Goal: Task Accomplishment & Management: Complete application form

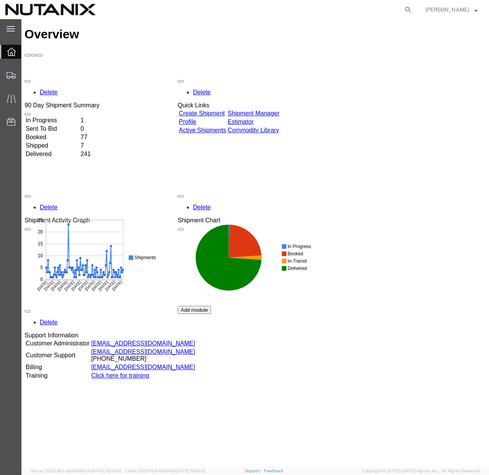
click at [225, 110] on link "Create Shipment" at bounding box center [202, 113] width 46 height 7
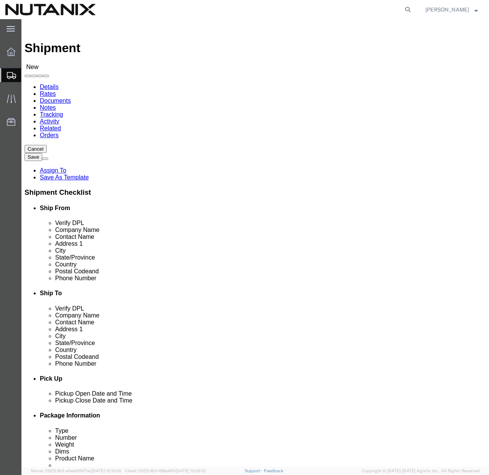
select select
click span
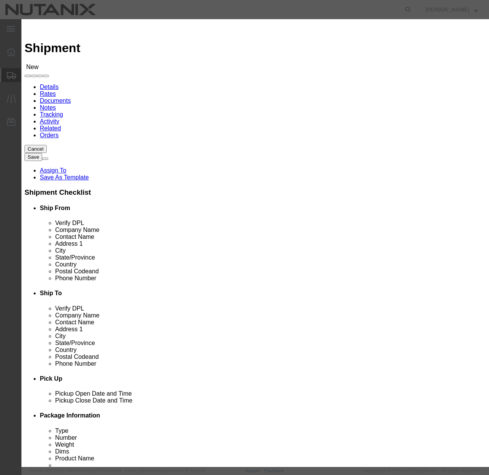
click button "Select"
select select
type input "Nutanix / Durham"
type input "Joseph Walden"
type input "701 W Main St"
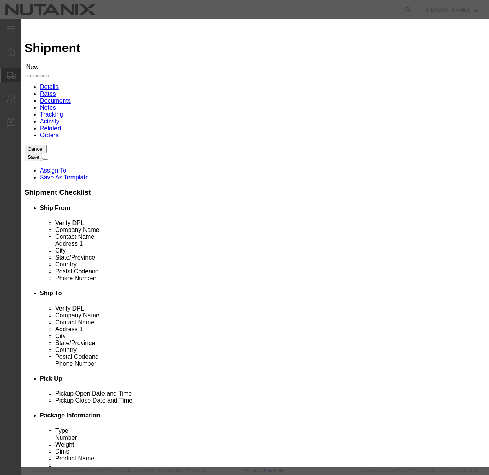
type input "Ste 700"
type input "Durham"
type input "27701"
type input "(408) 560-2681"
type input "joseph.walden@nutanix.com"
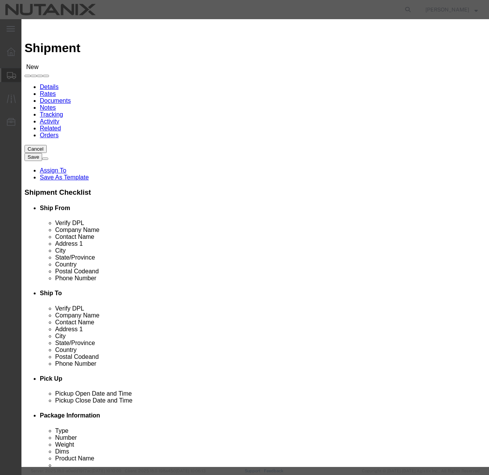
checkbox input "true"
select select "NC"
click button "Close"
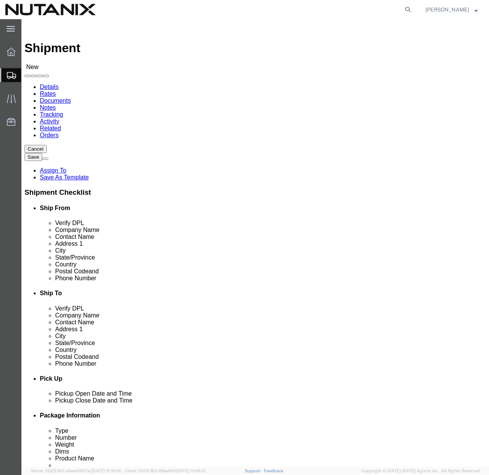
click input "text"
paste input "Craig McDaniel"
type input "Craig McDaniel"
click input "text"
paste input "Craig McDaniel"
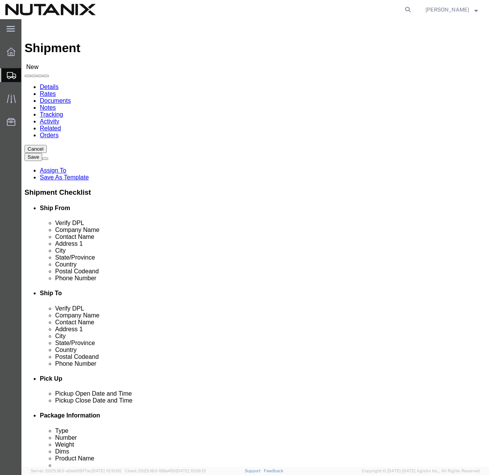
type input "Craig McDaniel"
click input "text"
paste input "116 Woodhaven Lane"
type input "116 Woodhaven Lane"
select select
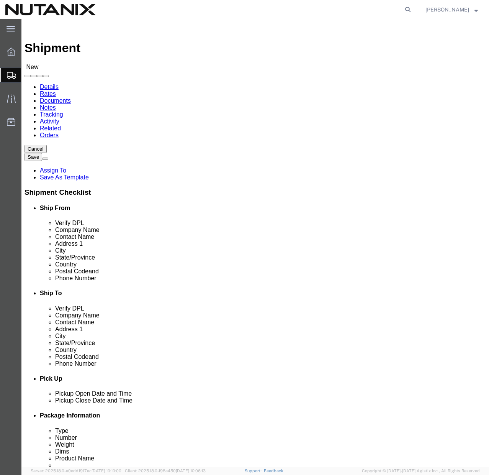
click input "text"
paste input "Pittsburgh"
type input "Pittsburgh"
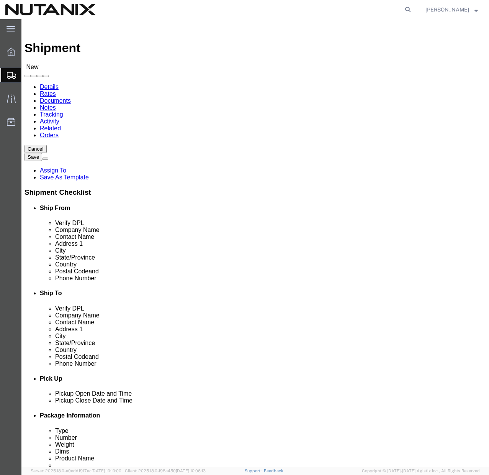
select select
select select "PA"
click input "Postal Code"
paste input "15237"
type input "15237"
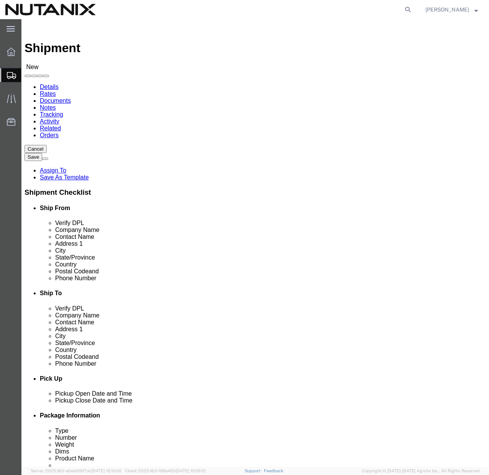
select select
click input "text"
type input "999-999-9999"
click input "text"
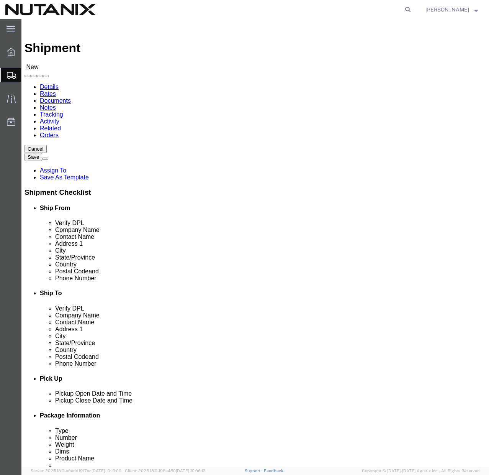
paste input "craig.mcdaniel@nutanix.com"
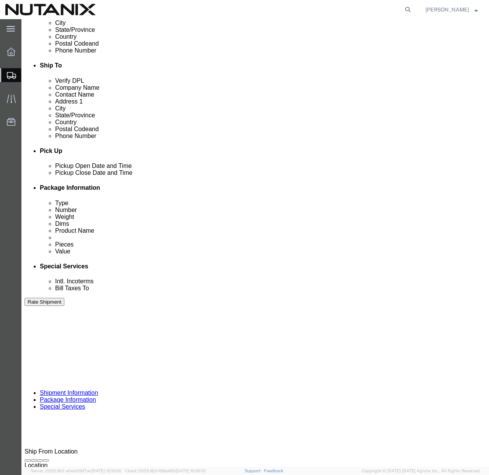
scroll to position [278, 0]
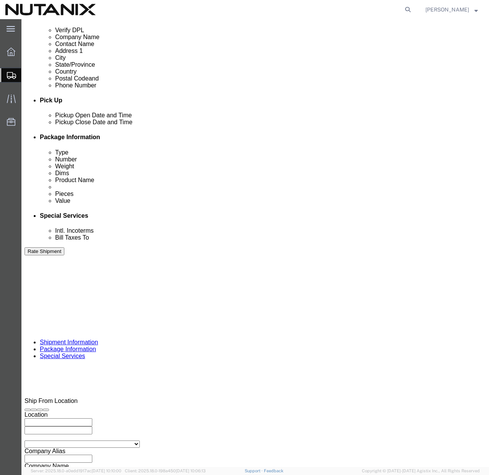
type input "craig.mcdaniel@nutanix.com"
checkbox input "true"
click input "text"
type input "79101"
click select "Select Account Type Activity ID Airline Appointment Number ASN Batch Request # …"
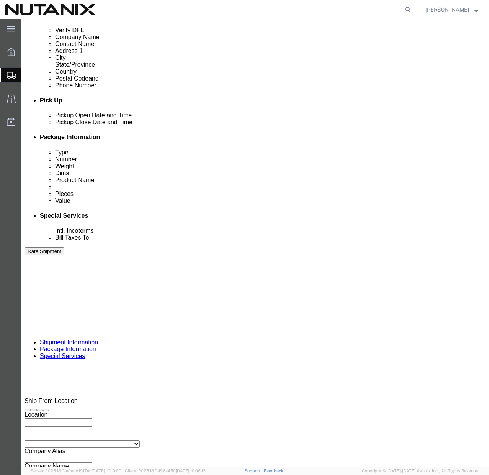
select select "PURCHORD"
click select "Select Account Type Activity ID Airline Appointment Number ASN Batch Request # …"
click input "text"
paste input "TASK0437878"
type input "TASK0437878"
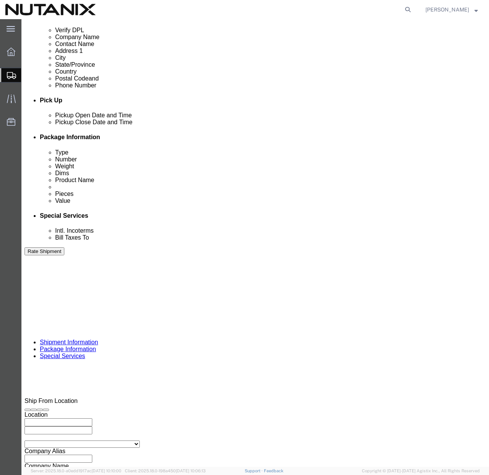
click button "Continue"
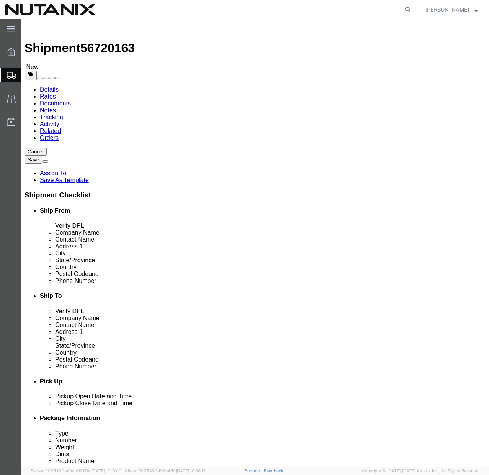
click select "Select Bale(s) Basket(s) Bolt(s) Bottle(s) Buckets Bulk Bundle(s) Can(s) Cardbo…"
select select "LBX"
click select "Select Bale(s) Basket(s) Bolt(s) Bottle(s) Buckets Bulk Bundle(s) Can(s) Cardbo…"
type input "17.50"
type input "12.50"
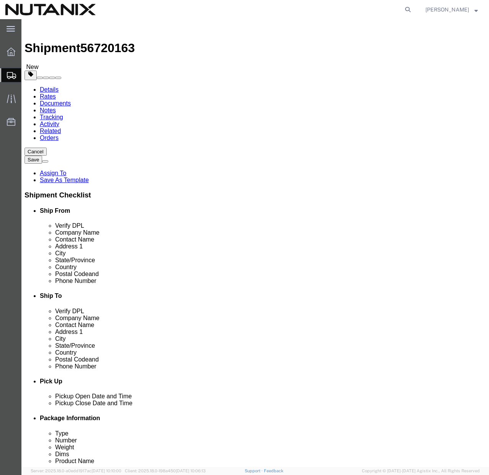
type input "3.00"
click input "0.00"
type input "1"
click div "Length 17.50 x Width 12.50 x Height 3.00 Select cm ft in"
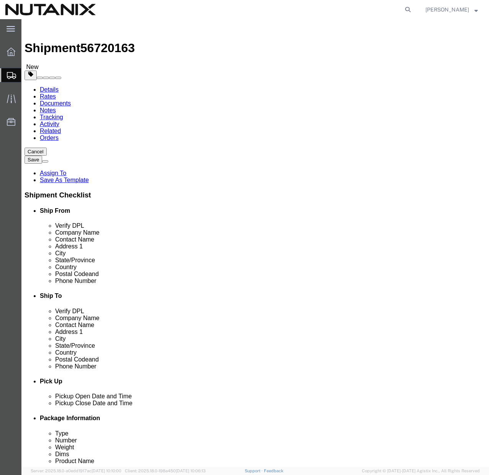
click link "Add Content"
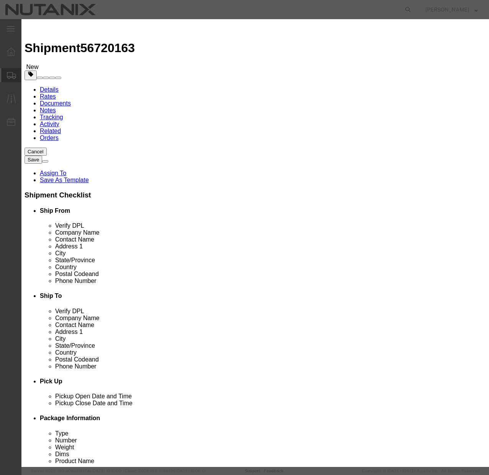
click input "text"
type input "wired keyboard"
click input "0"
type input "1"
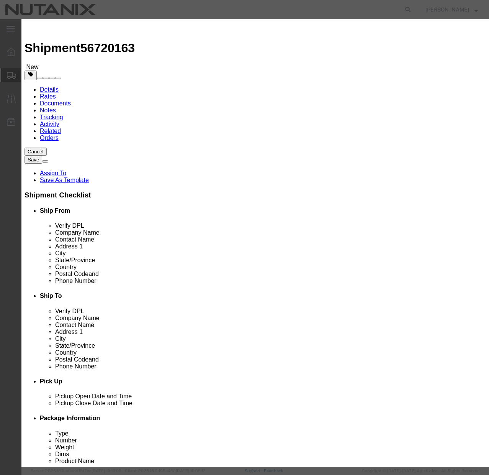
click input "text"
type input "20"
click div "Commodity library"
click button "Save & Close"
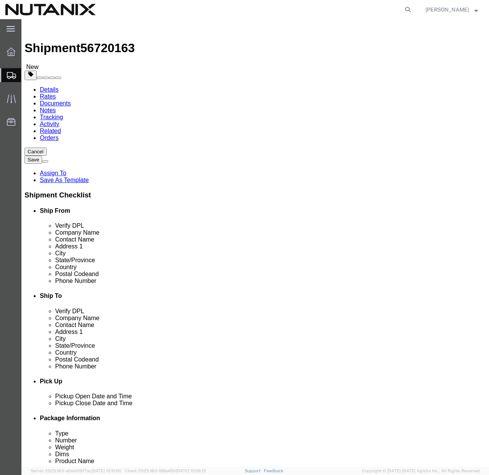
click button "Continue"
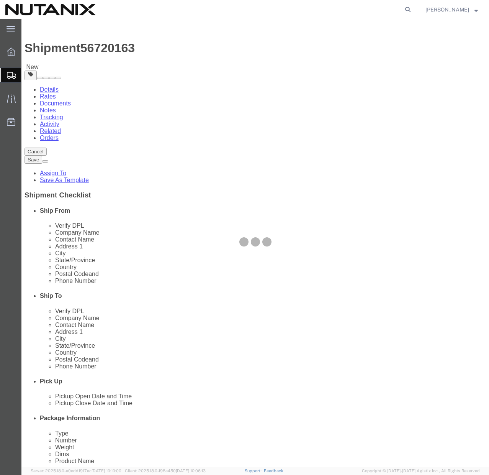
select select
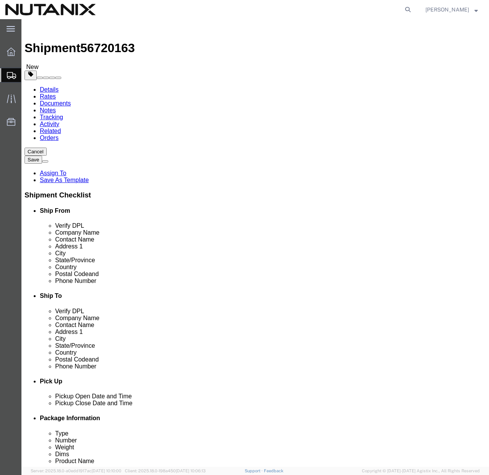
click select "Select Adult Signature Required Direct Signature Required No Signature Required…"
select select "NoSignReqOnDeliveryFlag"
click select "Select Adult Signature Required Direct Signature Required No Signature Required…"
click button "Rate Shipment"
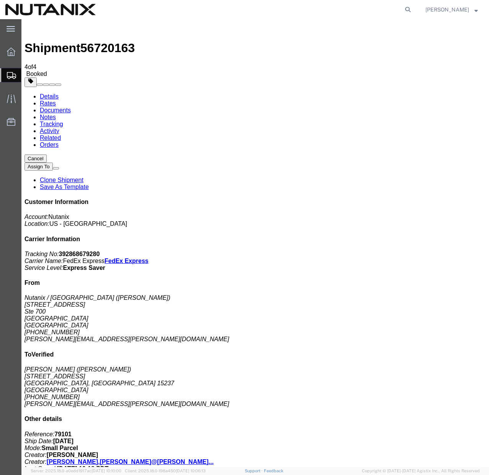
copy td "Tracking No.: 392868679280"
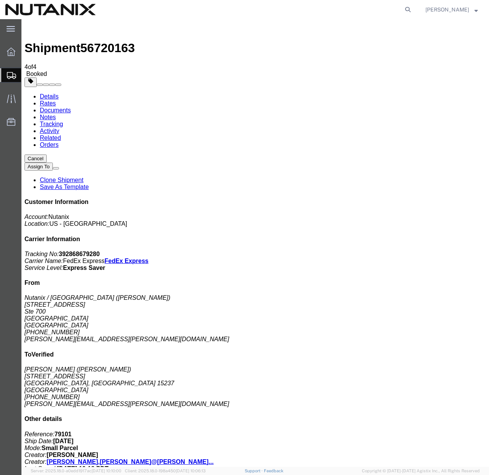
click at [84, 177] on link "Clone Shipment" at bounding box center [62, 180] width 44 height 7
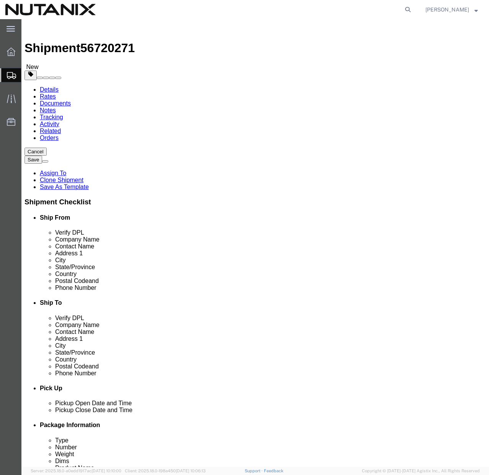
click input "Craig McDaniel"
paste input "Tony Holland"
type input "Tony Holland"
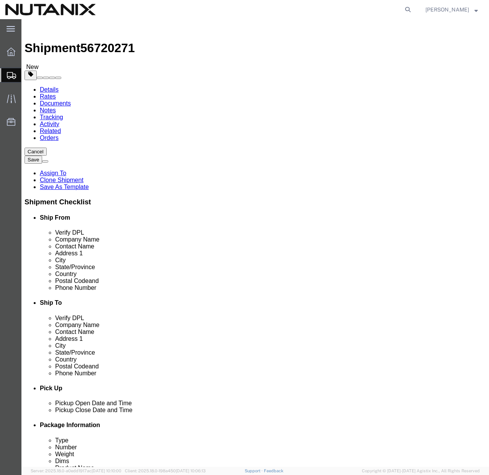
click input "Craig McDaniel"
paste input "Tony Holland"
type input "Tony Holland"
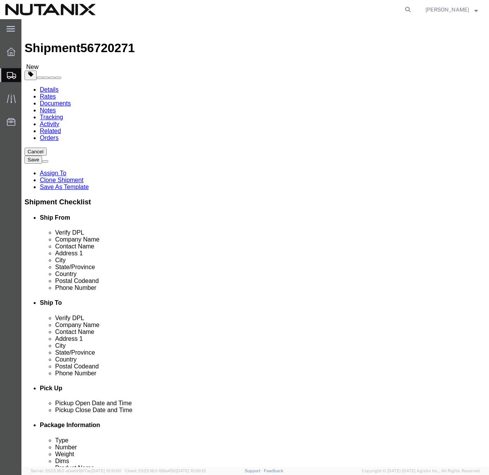
click input "116 Woodhaven Lane"
paste input "200 Angelo Driv"
type input "1200 Angelo Drive"
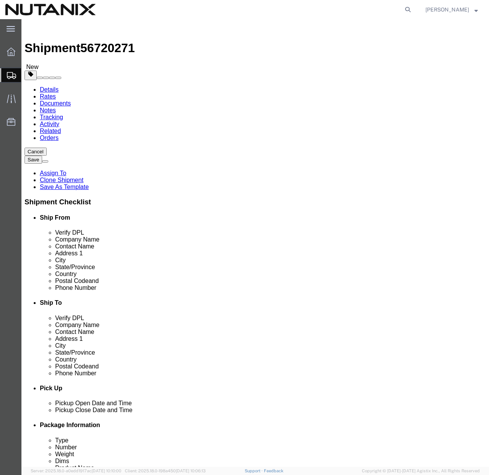
click input "Pittsburgh"
paste input "Minneapolis"
type input "Minneapolis"
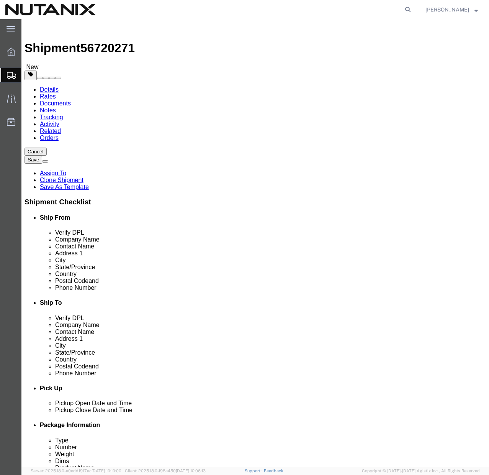
click input "15237"
paste input "55422"
type input "55422"
click input "999-999-9999"
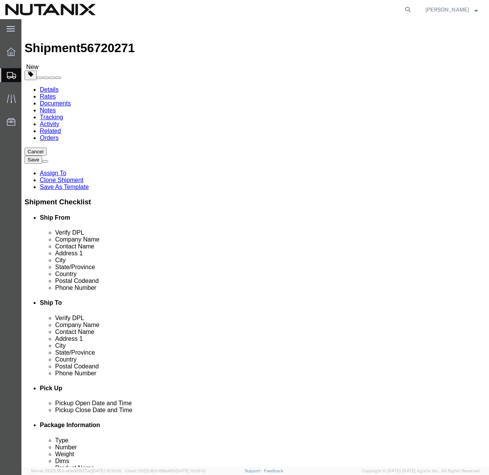
click input "999-999-9999"
paste input "+1 (952) 334-7171"
click input "+1 (952) 334-7171"
type input "952-334-7171"
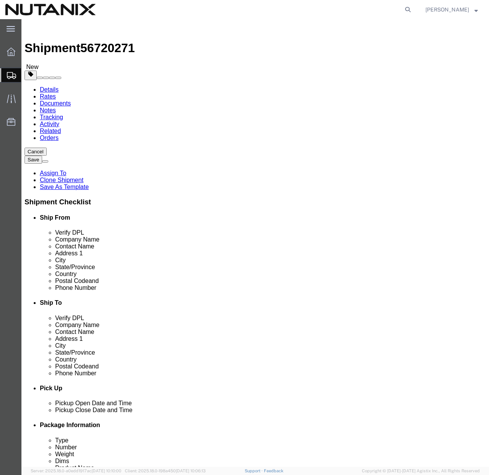
click label
click input "checkbox"
checkbox input "false"
click input "craig.mcdaniel@nutanix.com"
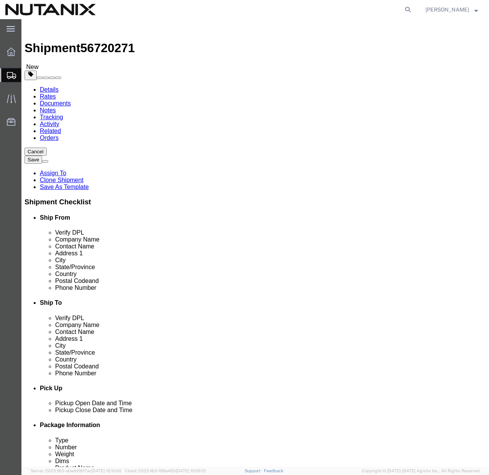
click input "craig.mcdaniel@nutanix.com"
paste input "tony"
type input "tony@nutanix.com"
checkbox input "true"
click div "Location Select Select My Profile Location AE - Dubai City AU - Australia DE - …"
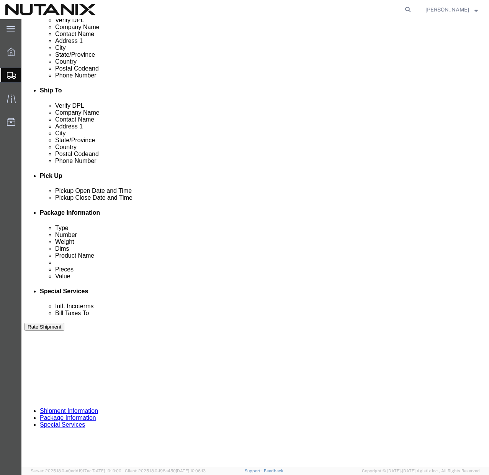
scroll to position [248, 0]
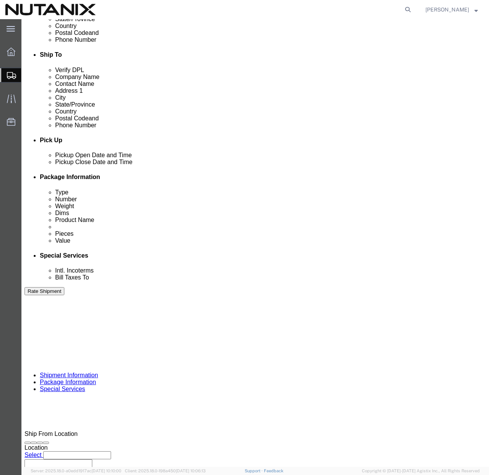
click input "TASK0437878"
paste input "INC1070830"
type input "INC1070830"
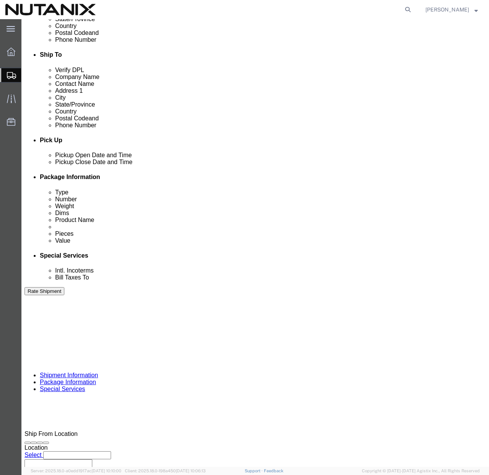
click div "Select Account Type Activity ID Airline Appointment Number ASN Batch Request # …"
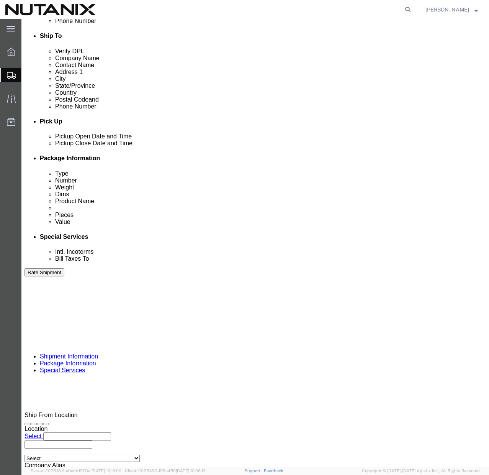
scroll to position [278, 0]
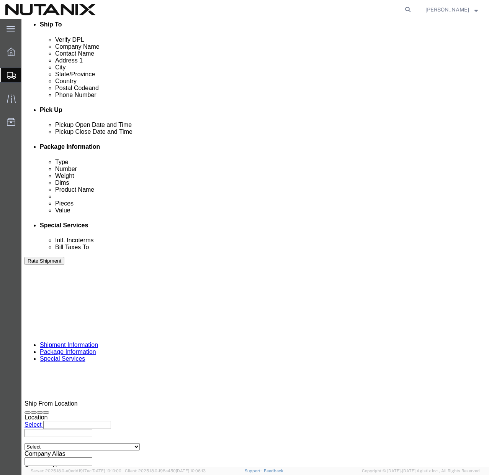
click button "Continue"
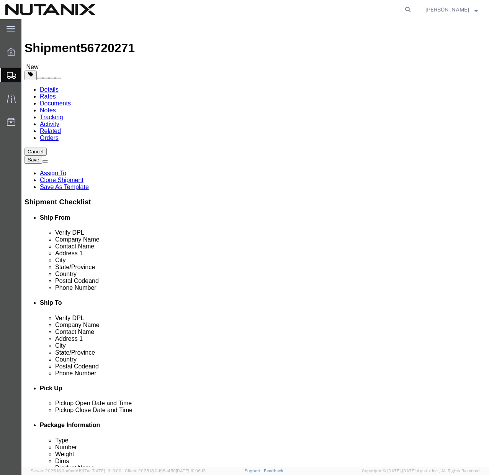
click select "Select Envelope Large Box Medium Box PAK Rack Small Box Tube Your Packaging"
select select "SBX"
click select "Select Envelope Large Box Medium Box PAK Rack Small Box Tube Your Packaging"
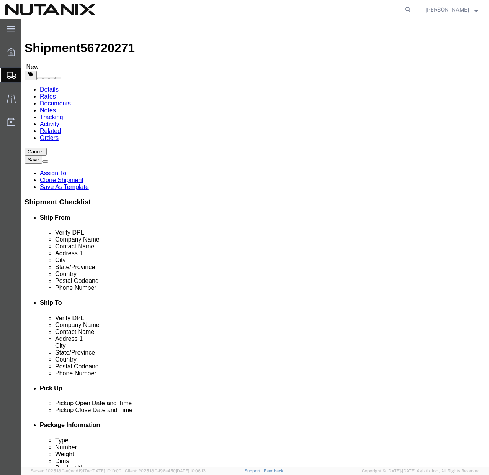
type input "12.25"
type input "11.00"
type input "1.50"
click link "Delete this content"
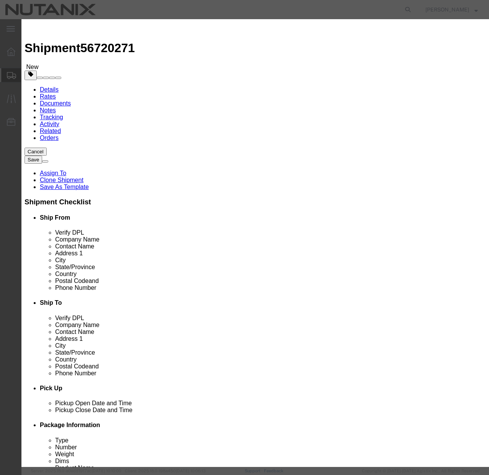
click button "Close"
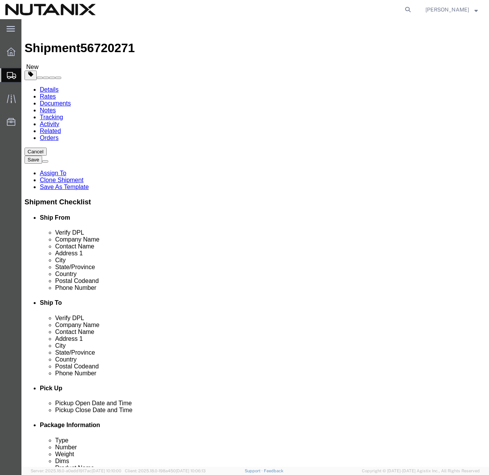
click dd "20.00 USD"
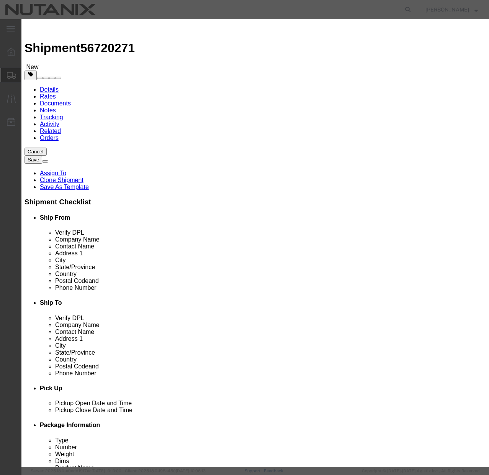
click input "wired keyboard"
type input "Mac power adapter extension cord"
click button "Save & Close"
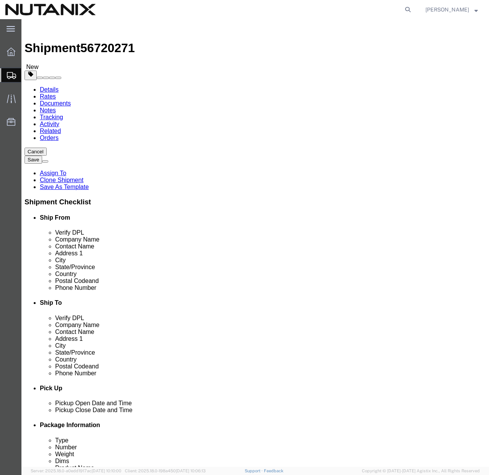
click button "Continue"
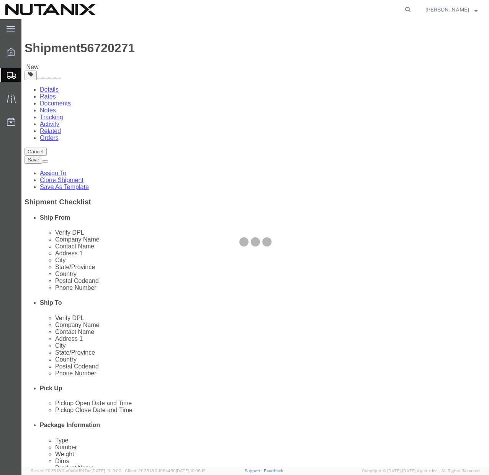
select select
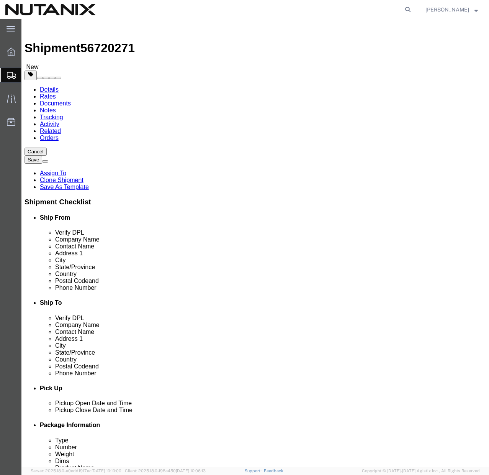
select select "COSTCENTER"
select select "48694"
click button "Rate Shipment"
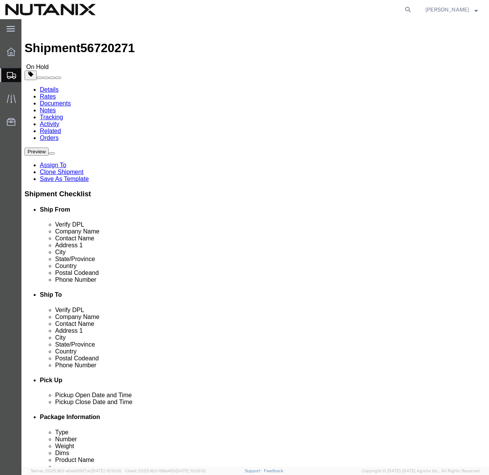
click button "Rate Shipment"
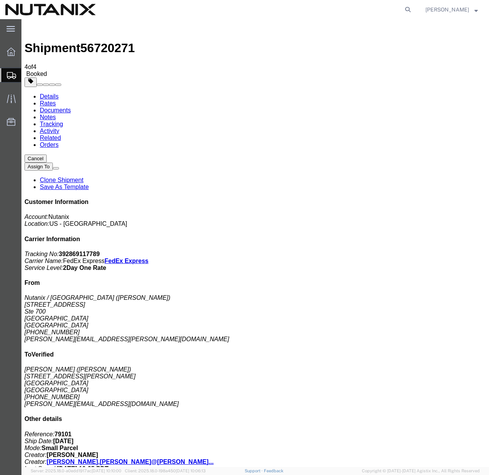
copy td "Tracking No.: 392869117789"
